Goal: Transaction & Acquisition: Purchase product/service

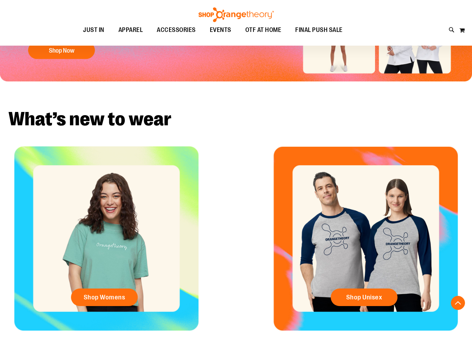
scroll to position [136, 0]
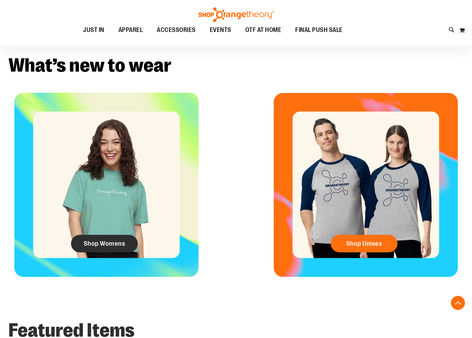
click at [103, 247] on span "Shop Womens" at bounding box center [105, 244] width 42 height 8
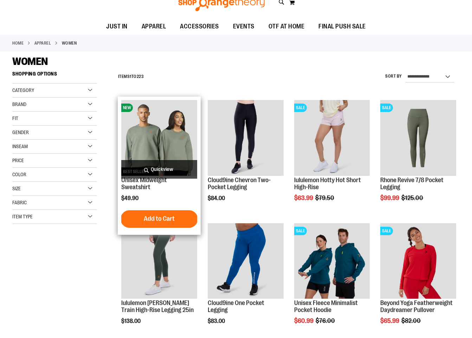
scroll to position [53, 0]
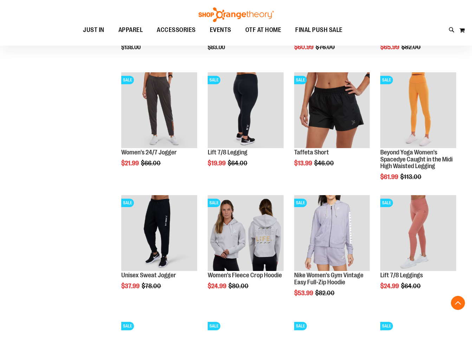
scroll to position [321, 0]
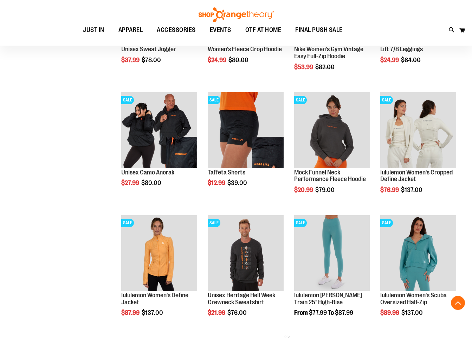
scroll to position [544, 0]
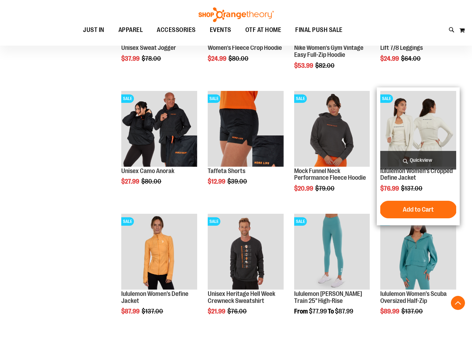
click at [411, 157] on span "Quickview" at bounding box center [418, 160] width 76 height 19
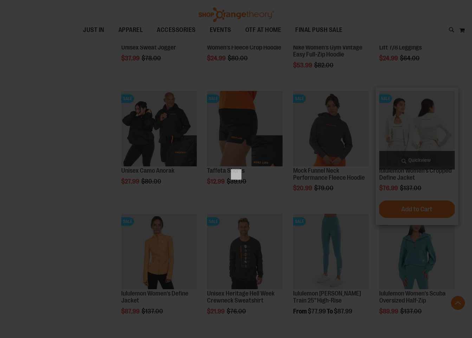
scroll to position [0, 0]
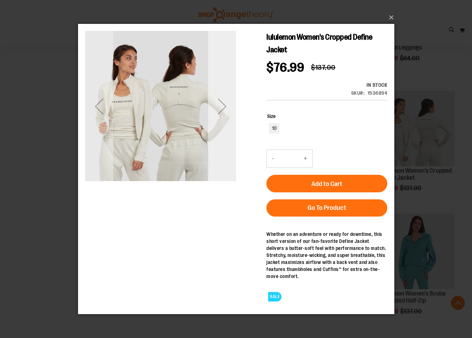
click at [219, 115] on div "Next" at bounding box center [222, 106] width 28 height 28
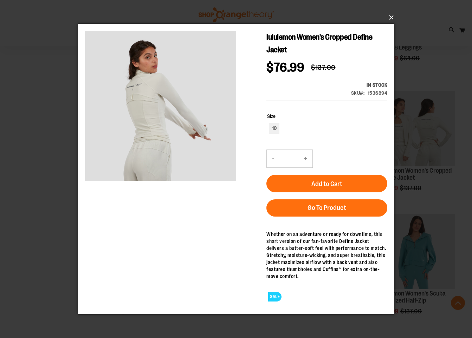
click at [387, 18] on button "×" at bounding box center [238, 17] width 316 height 15
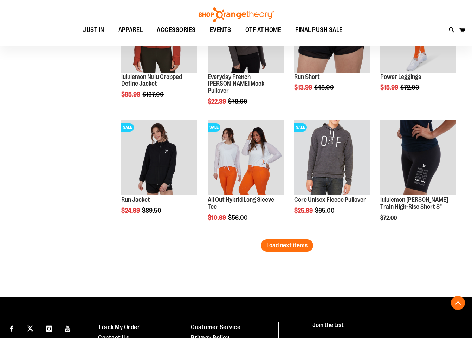
scroll to position [1014, 0]
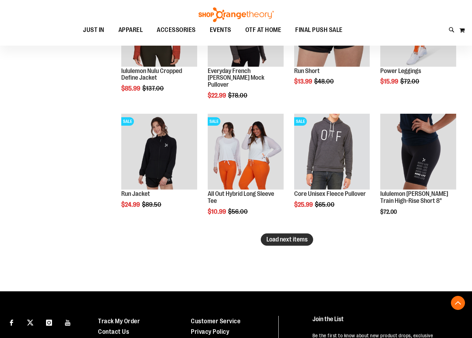
click at [285, 238] on span "Load next items" at bounding box center [286, 239] width 41 height 7
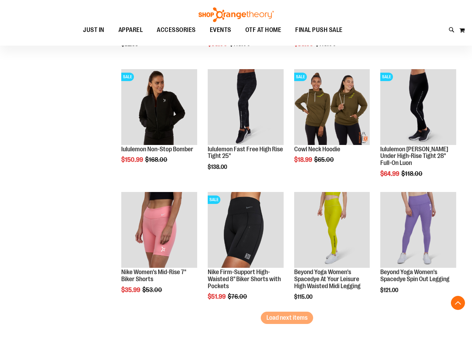
scroll to position [1391, 0]
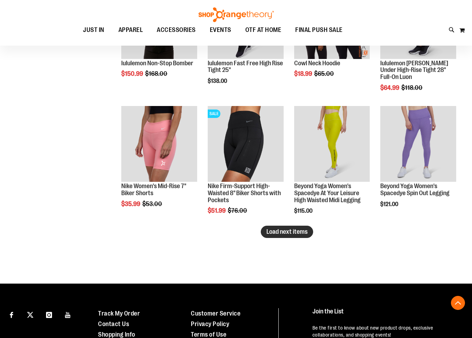
click at [290, 233] on span "Load next items" at bounding box center [286, 231] width 41 height 7
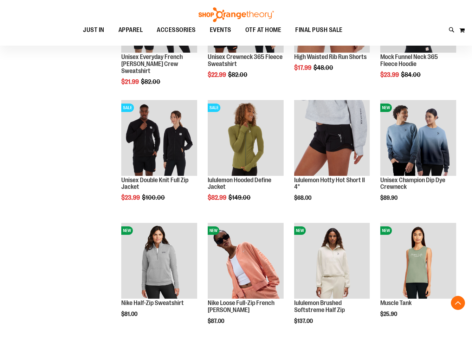
scroll to position [1644, 0]
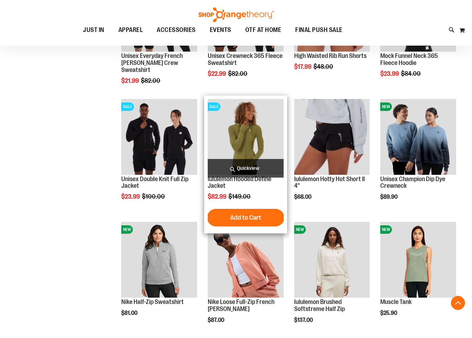
click at [272, 166] on span "Quickview" at bounding box center [246, 168] width 76 height 19
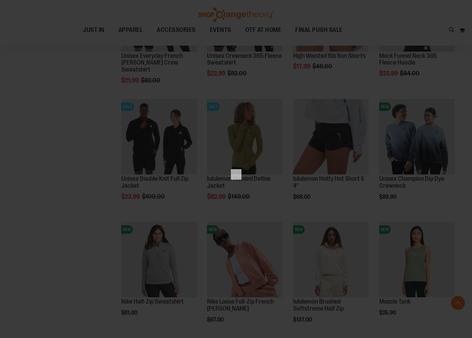
scroll to position [0, 0]
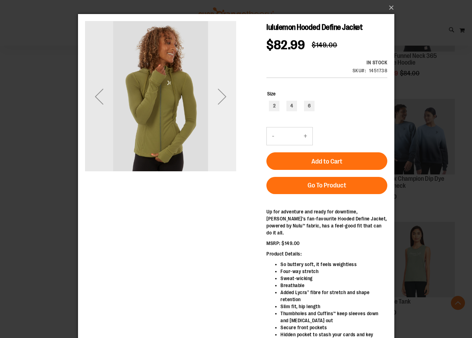
click at [220, 91] on div "Next" at bounding box center [222, 97] width 28 height 28
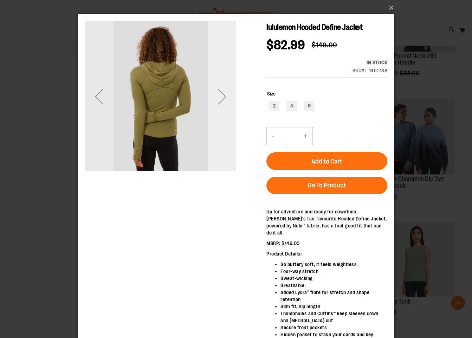
click at [220, 91] on div "Next" at bounding box center [222, 97] width 28 height 28
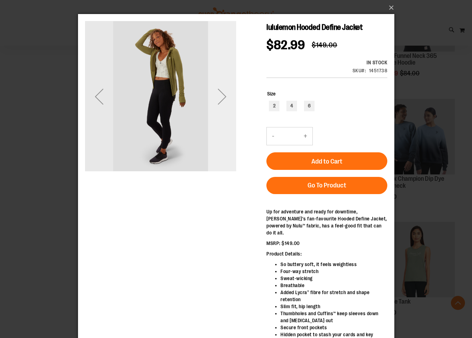
click at [220, 91] on div "Next" at bounding box center [222, 97] width 28 height 28
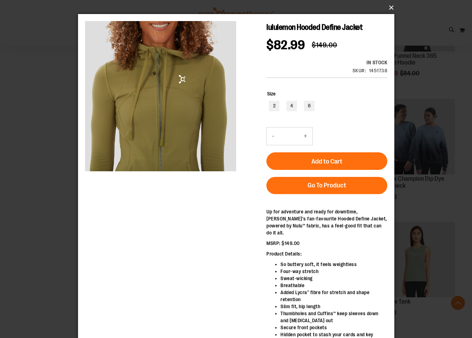
click at [392, 5] on button "×" at bounding box center [238, 7] width 316 height 15
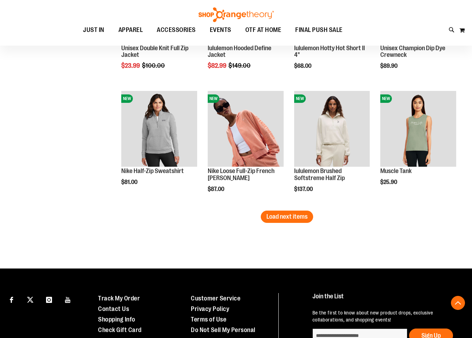
scroll to position [1775, 0]
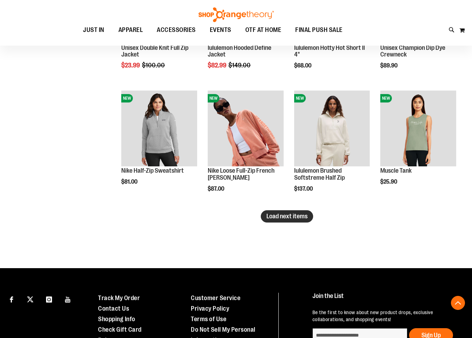
click at [298, 219] on span "Load next items" at bounding box center [286, 216] width 41 height 7
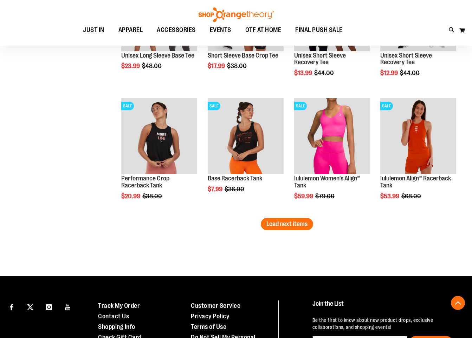
scroll to position [2147, 0]
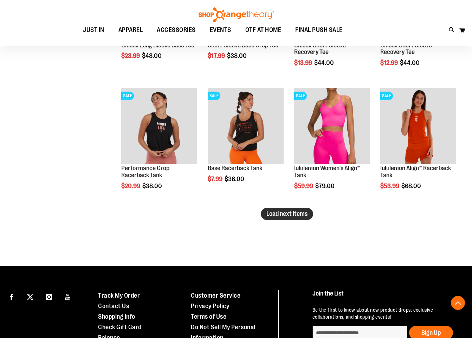
click at [288, 216] on span "Load next items" at bounding box center [286, 213] width 41 height 7
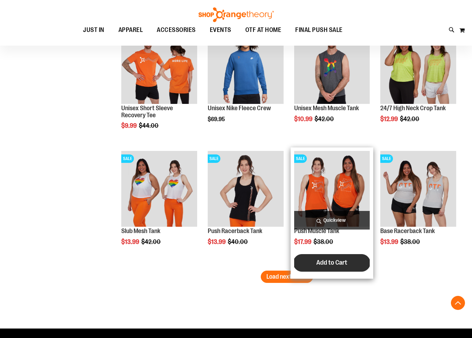
scroll to position [2455, 0]
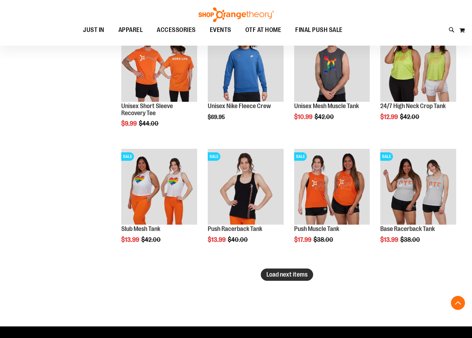
click at [295, 275] on span "Load next items" at bounding box center [286, 274] width 41 height 7
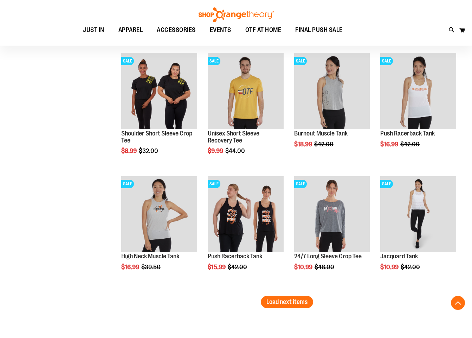
scroll to position [2798, 0]
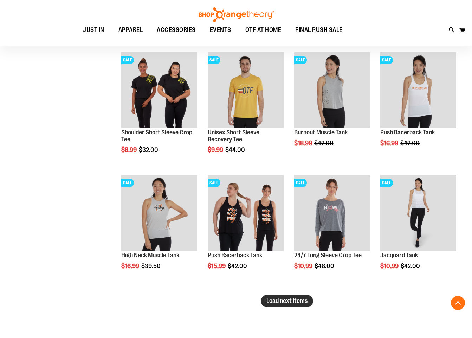
click at [285, 303] on span "Load next items" at bounding box center [286, 301] width 41 height 7
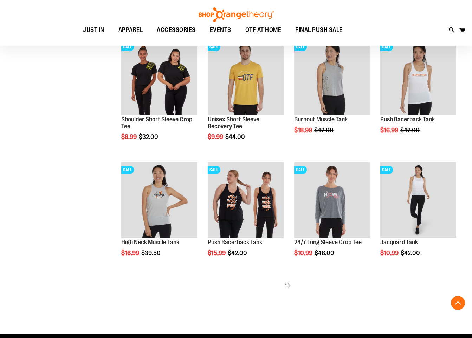
scroll to position [2810, 0]
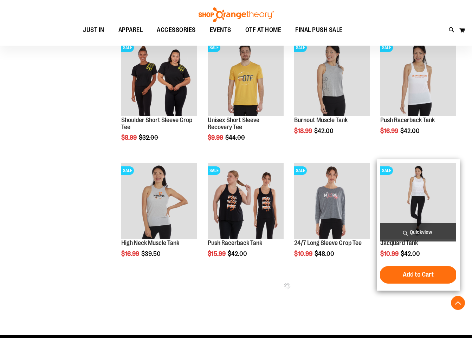
click at [401, 234] on span "Quickview" at bounding box center [418, 232] width 76 height 19
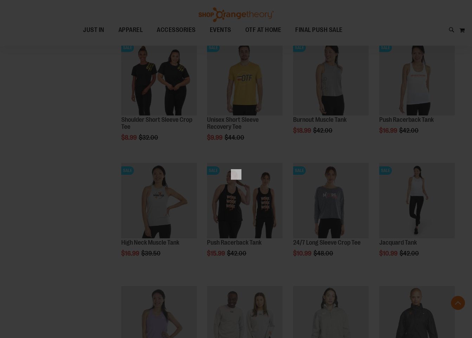
scroll to position [0, 0]
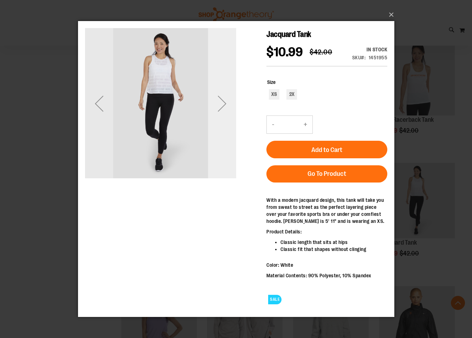
click at [224, 105] on div "Next" at bounding box center [222, 103] width 28 height 28
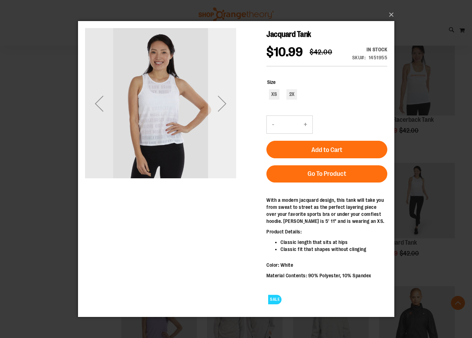
click at [224, 105] on div "Next" at bounding box center [222, 103] width 28 height 28
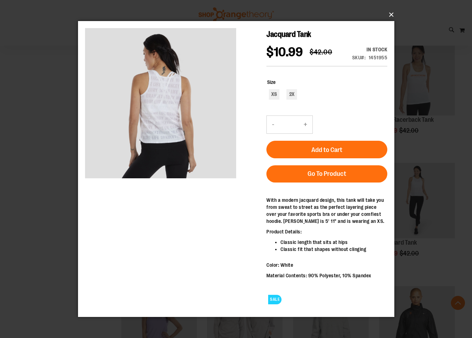
click at [388, 15] on button "×" at bounding box center [238, 14] width 316 height 15
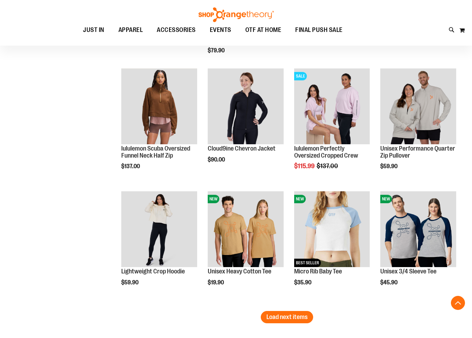
scroll to position [3153, 0]
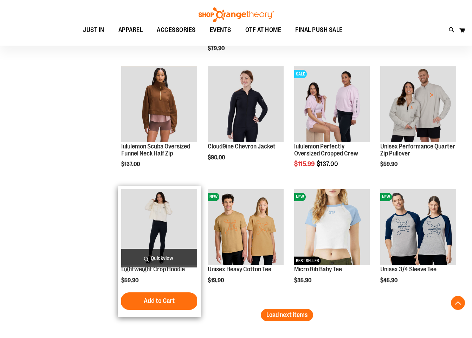
click at [167, 258] on span "Quickview" at bounding box center [159, 258] width 76 height 19
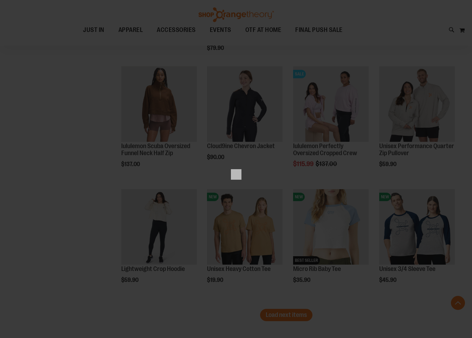
scroll to position [0, 0]
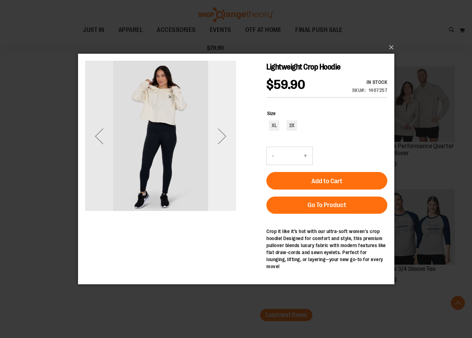
click at [222, 139] on div "Next" at bounding box center [222, 136] width 28 height 28
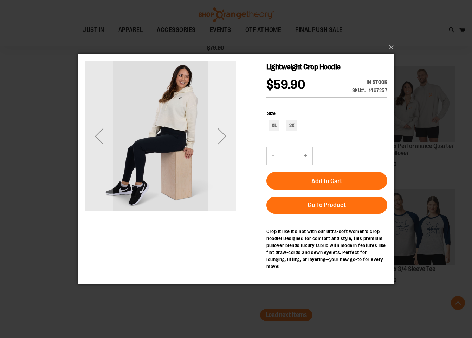
click at [222, 139] on div "Next" at bounding box center [222, 136] width 28 height 28
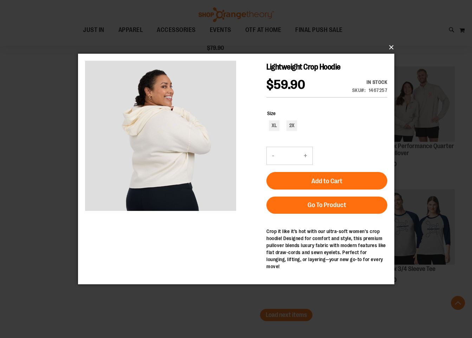
click at [385, 47] on button "×" at bounding box center [238, 47] width 316 height 15
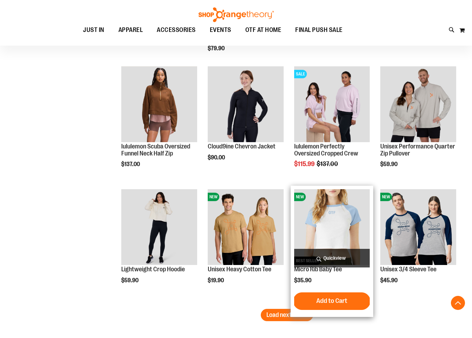
click at [327, 254] on span "Quickview" at bounding box center [332, 258] width 76 height 19
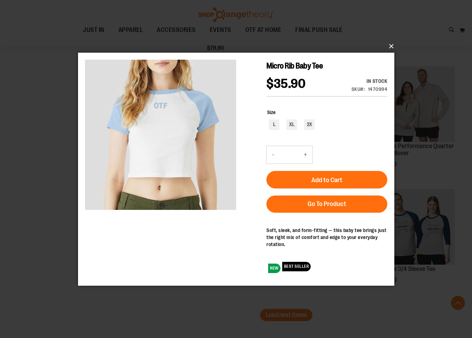
click at [391, 42] on button "×" at bounding box center [238, 46] width 316 height 15
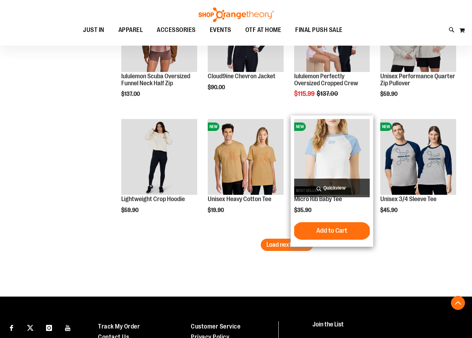
scroll to position [3287, 0]
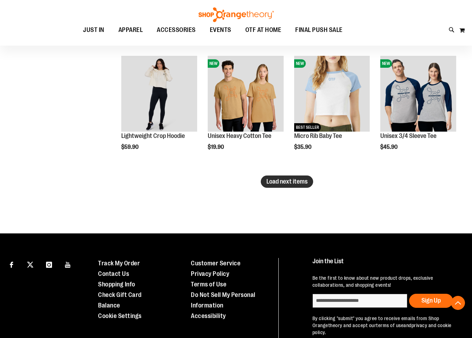
click at [291, 179] on span "Load next items" at bounding box center [286, 181] width 41 height 7
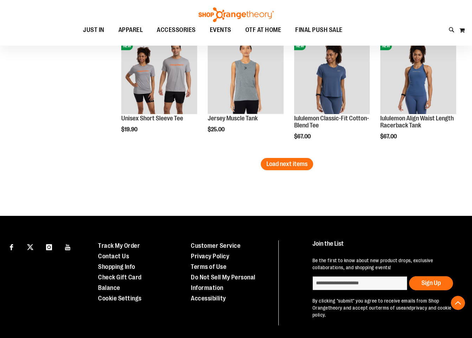
scroll to position [3697, 0]
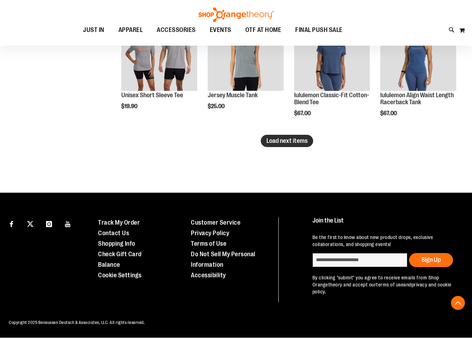
click at [295, 138] on span "Load next items" at bounding box center [286, 140] width 41 height 7
